Goal: Information Seeking & Learning: Learn about a topic

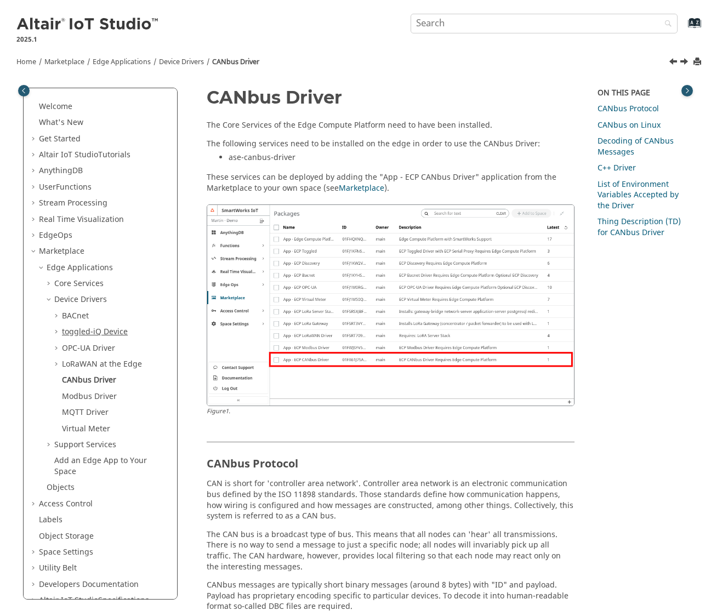
click at [101, 328] on link "toggled-iQ Device" at bounding box center [95, 332] width 66 height 12
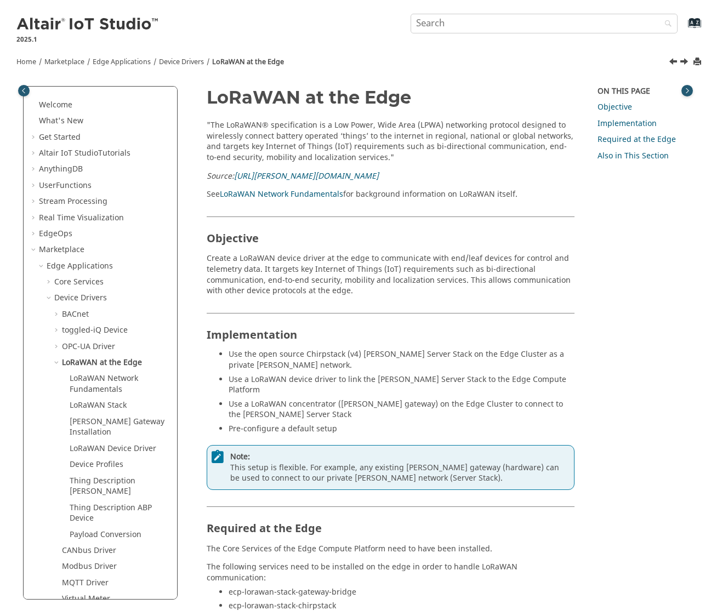
click at [96, 394] on link "LoRaWAN Network Fundamentals" at bounding box center [104, 384] width 69 height 22
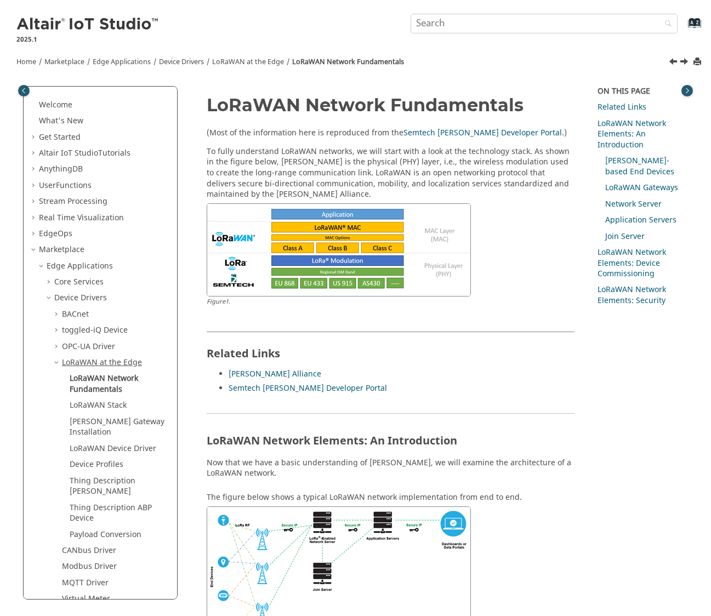
click at [97, 367] on link "LoRaWAN at the Edge" at bounding box center [102, 363] width 80 height 12
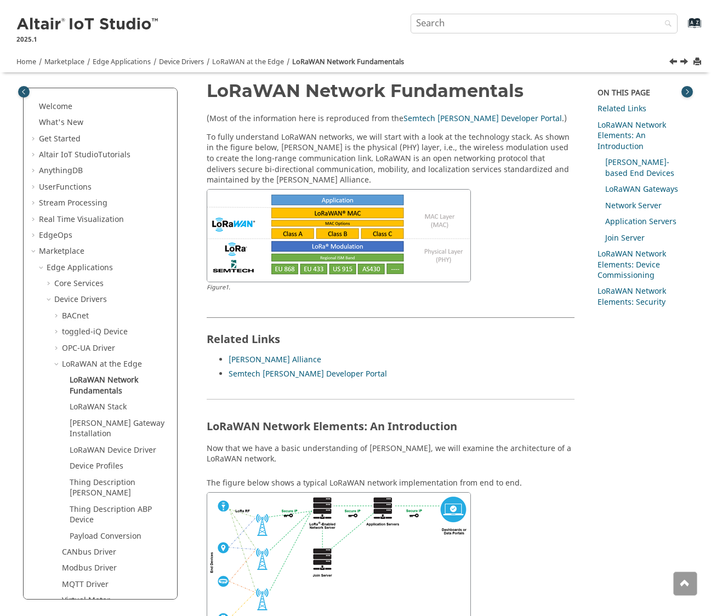
scroll to position [16, 0]
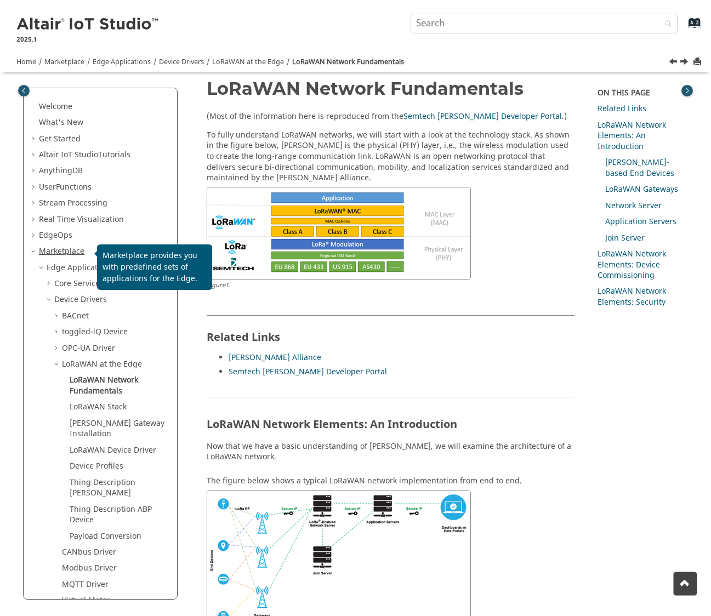
click at [77, 252] on link "Marketplace" at bounding box center [62, 252] width 46 height 12
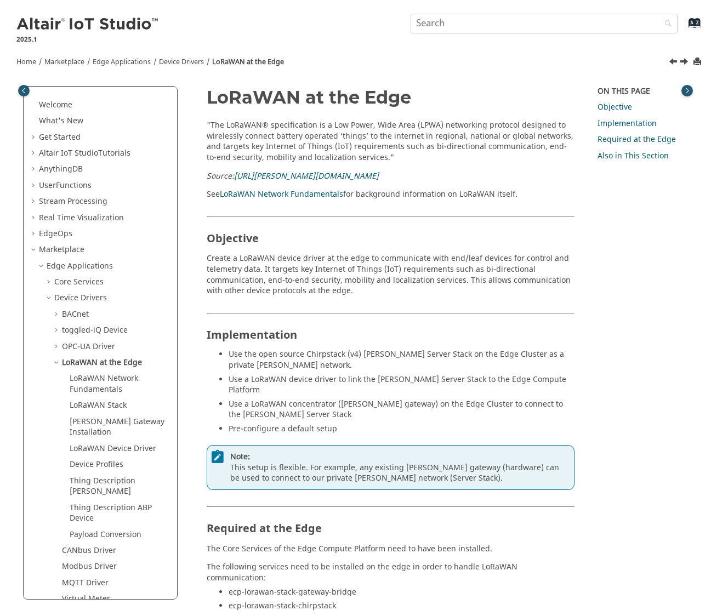
drag, startPoint x: 56, startPoint y: 360, endPoint x: 60, endPoint y: 368, distance: 8.8
click at [56, 361] on span "Table of Contents" at bounding box center [57, 363] width 9 height 11
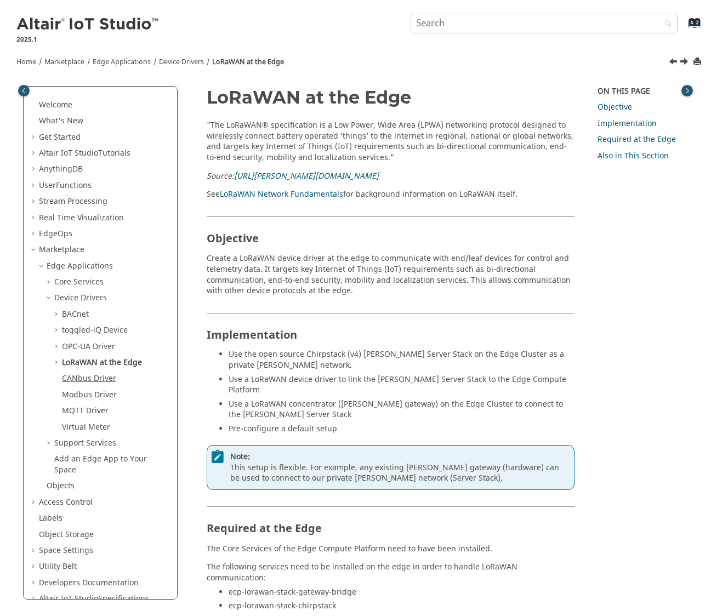
click at [93, 378] on link "CANbus Driver" at bounding box center [89, 379] width 54 height 12
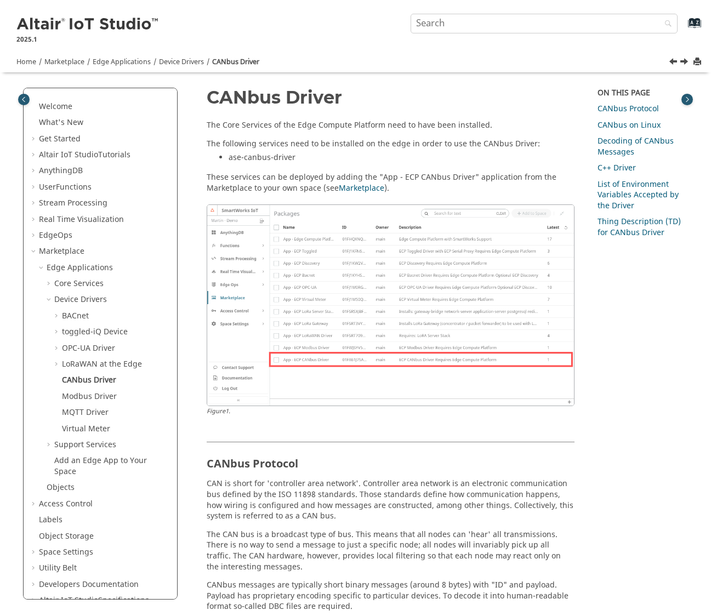
scroll to position [366, 0]
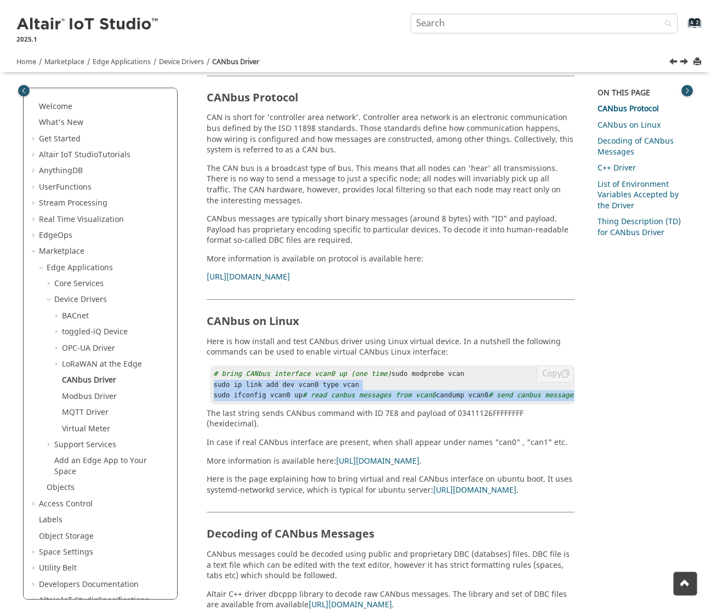
drag, startPoint x: 313, startPoint y: 392, endPoint x: 358, endPoint y: 456, distance: 78.0
click at [356, 405] on pre "# bring CANbus interface vcan0 up (one time) sudo modprobe vcan sudo ip link ad…" at bounding box center [392, 385] width 365 height 39
click at [362, 405] on pre "# bring CANbus interface vcan0 up (one time) sudo modprobe vcan sudo ip link ad…" at bounding box center [392, 385] width 365 height 39
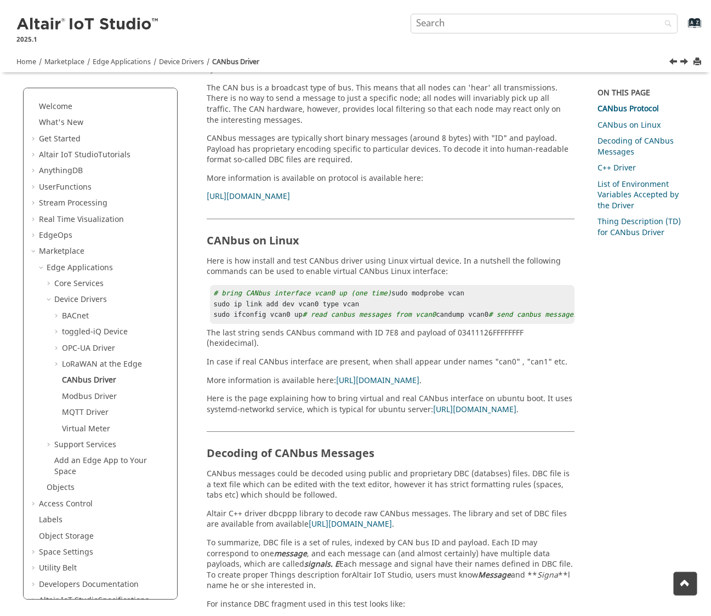
scroll to position [449, 0]
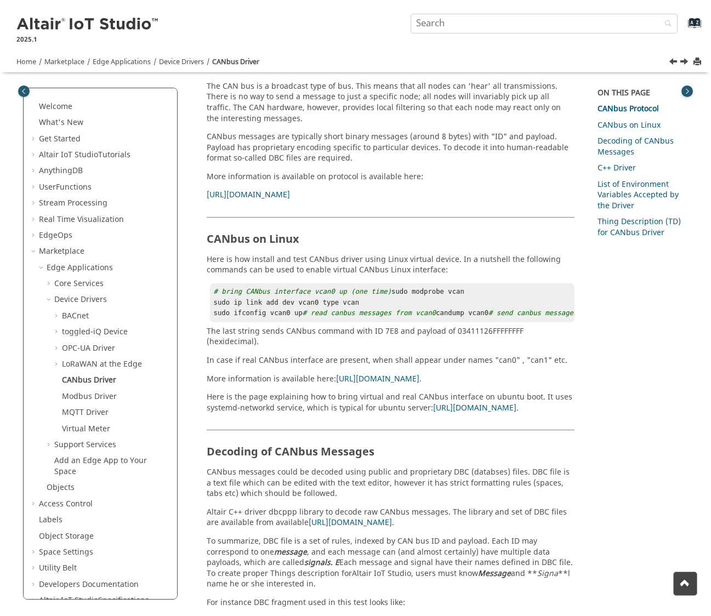
drag, startPoint x: 710, startPoint y: 260, endPoint x: 710, endPoint y: 267, distance: 7.1
click at [710, 267] on div "Home Marketplace Marketplace provides you with predefined sets of applications …" at bounding box center [355, 548] width 711 height 1897
click at [711, 270] on div "Home Marketplace Marketplace provides you with predefined sets of applications …" at bounding box center [355, 548] width 711 height 1897
drag, startPoint x: 711, startPoint y: 273, endPoint x: 710, endPoint y: 292, distance: 19.2
click at [710, 292] on div "Home Marketplace Marketplace provides you with predefined sets of applications …" at bounding box center [355, 548] width 711 height 1897
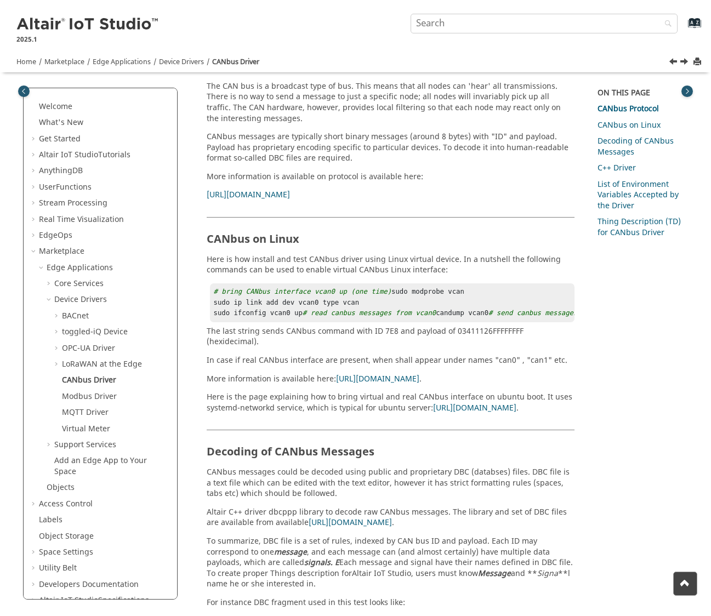
click at [710, 293] on div "Home Marketplace Marketplace provides you with predefined sets of applications …" at bounding box center [355, 548] width 711 height 1897
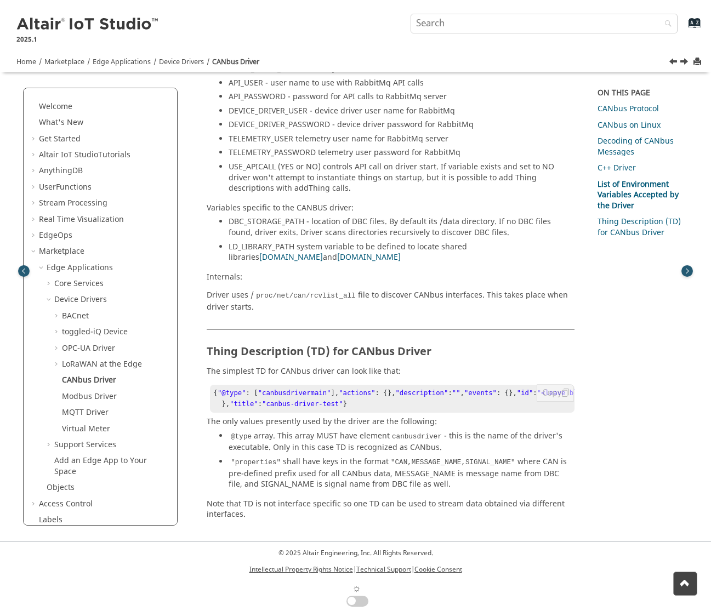
scroll to position [1581, 0]
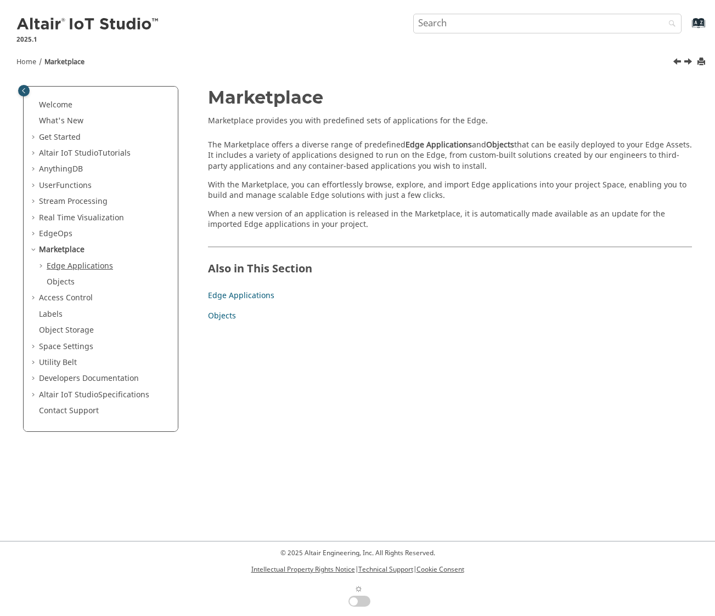
click at [82, 262] on link "Edge Applications" at bounding box center [80, 266] width 66 height 12
click at [81, 263] on link "Edge Applications" at bounding box center [80, 266] width 66 height 12
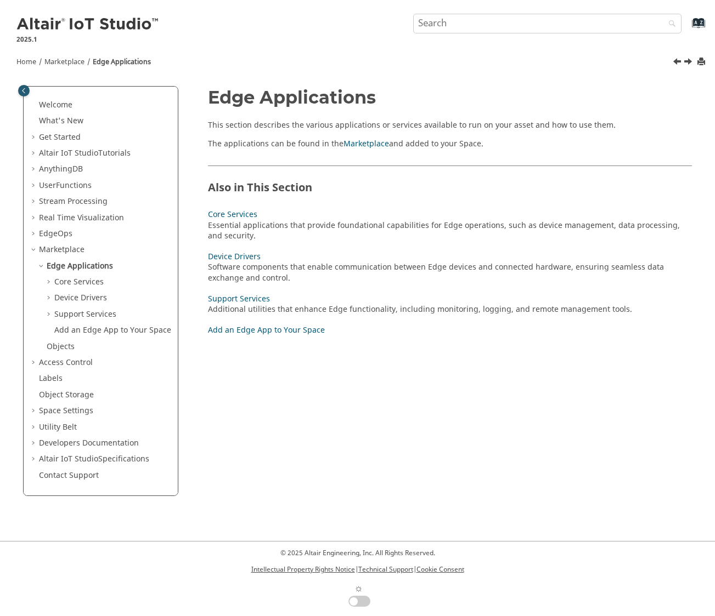
click at [92, 291] on ul "Core Services Essential applications that provide foundational capabilities for…" at bounding box center [104, 306] width 133 height 59
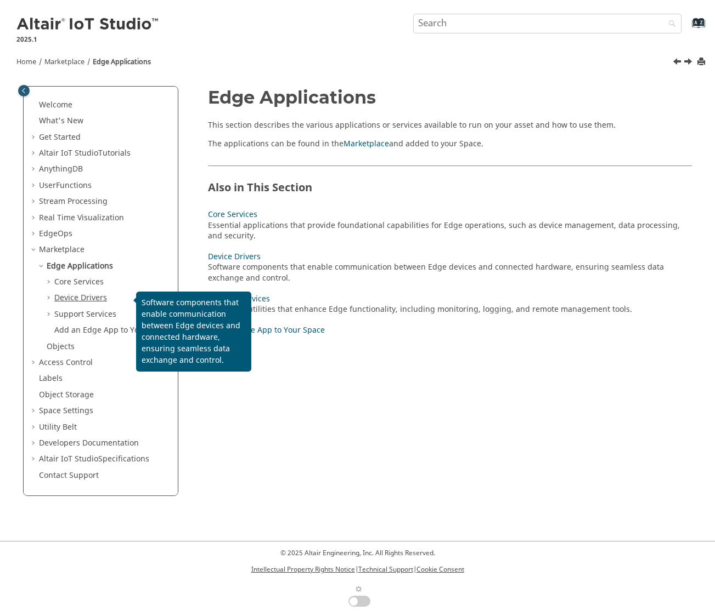
click at [91, 294] on link "Device Drivers" at bounding box center [80, 298] width 53 height 12
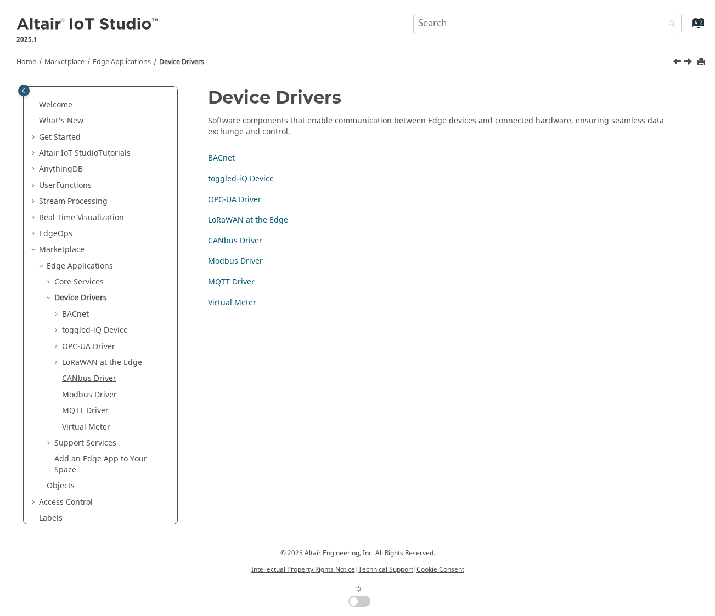
click at [93, 375] on link "CANbus Driver" at bounding box center [89, 379] width 54 height 12
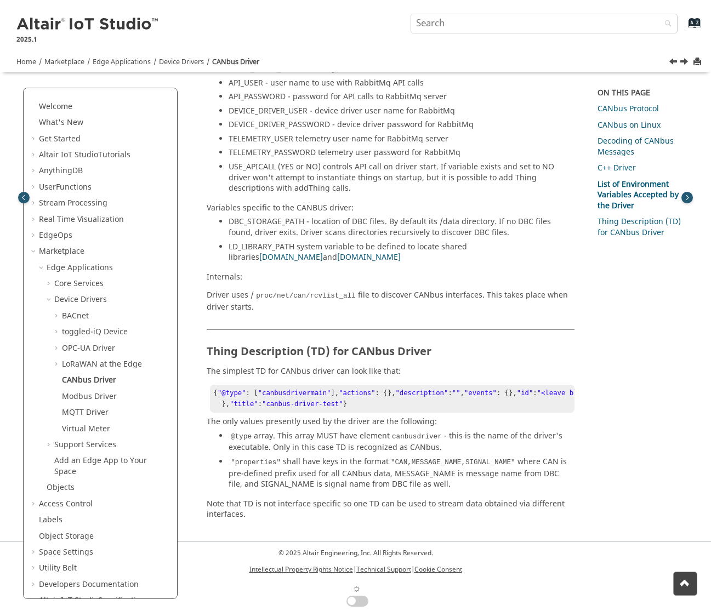
scroll to position [1599, 0]
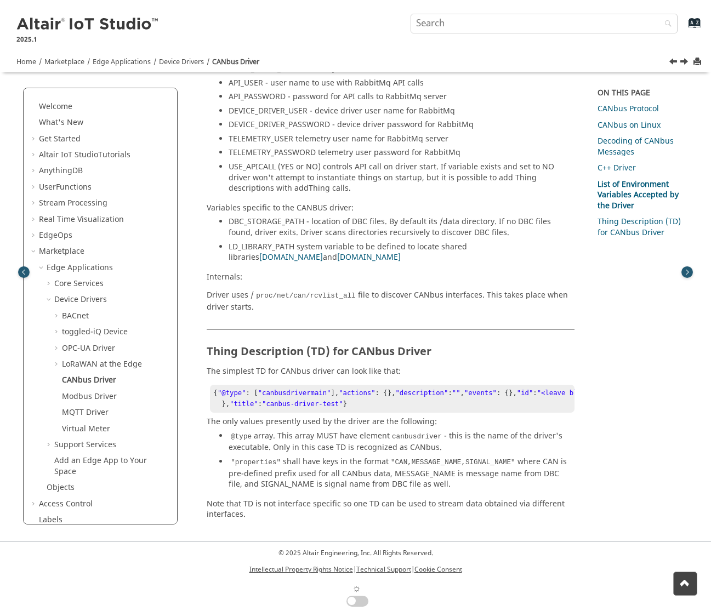
drag, startPoint x: 370, startPoint y: 194, endPoint x: 387, endPoint y: 197, distance: 17.2
click at [387, 290] on p "Driver uses / proc/net/can/rcvlist_all file to discover CANbus interfaces. This…" at bounding box center [391, 301] width 368 height 22
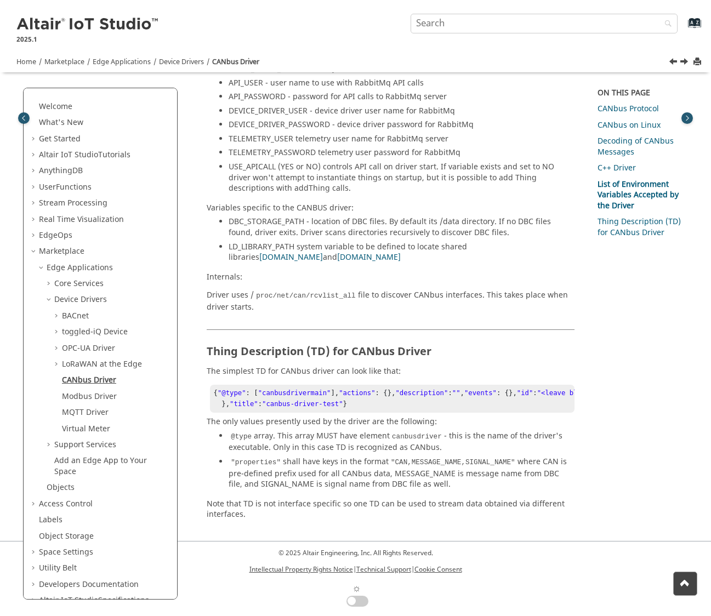
click at [95, 378] on link "CANbus Driver" at bounding box center [89, 381] width 54 height 12
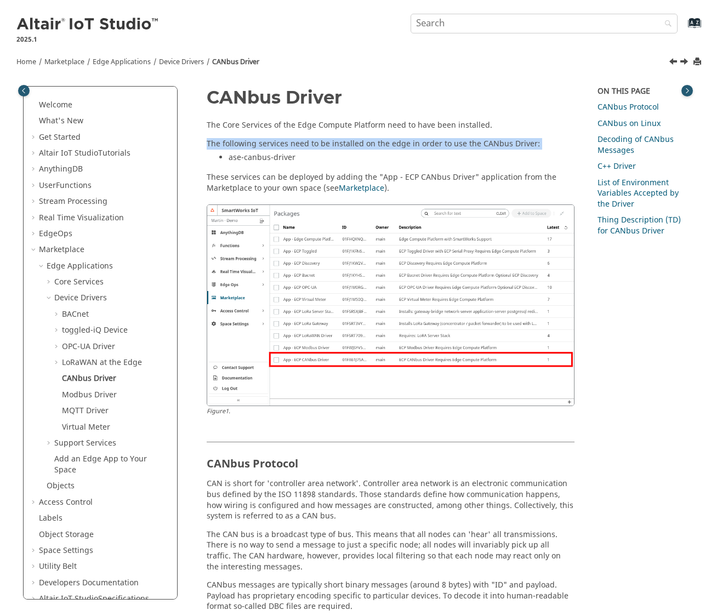
drag, startPoint x: 306, startPoint y: 132, endPoint x: 410, endPoint y: 150, distance: 105.8
click at [410, 150] on section "The Core Services of the Edge Compute Platform need to have been installed. The…" at bounding box center [391, 272] width 368 height 305
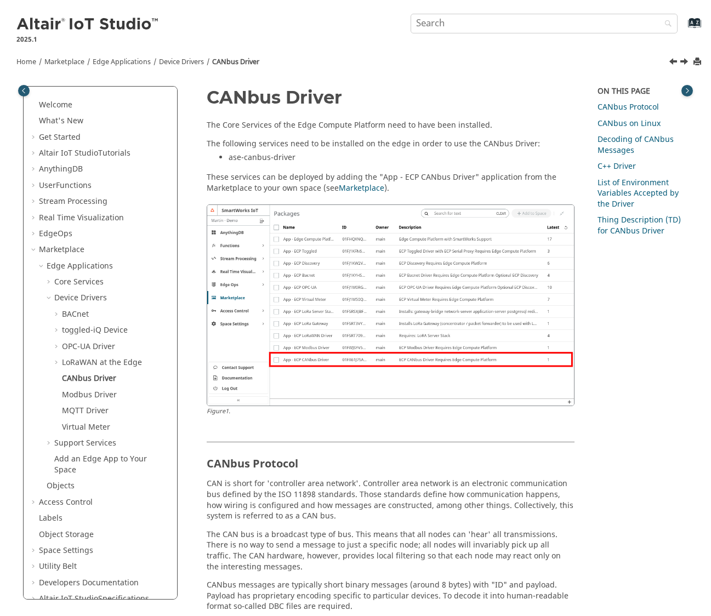
drag, startPoint x: 410, startPoint y: 150, endPoint x: 531, endPoint y: 132, distance: 122.1
click at [411, 150] on div "The following services need to be installed on the edge in order to use the CAN…" at bounding box center [391, 153] width 368 height 28
